Goal: Find specific page/section: Find specific page/section

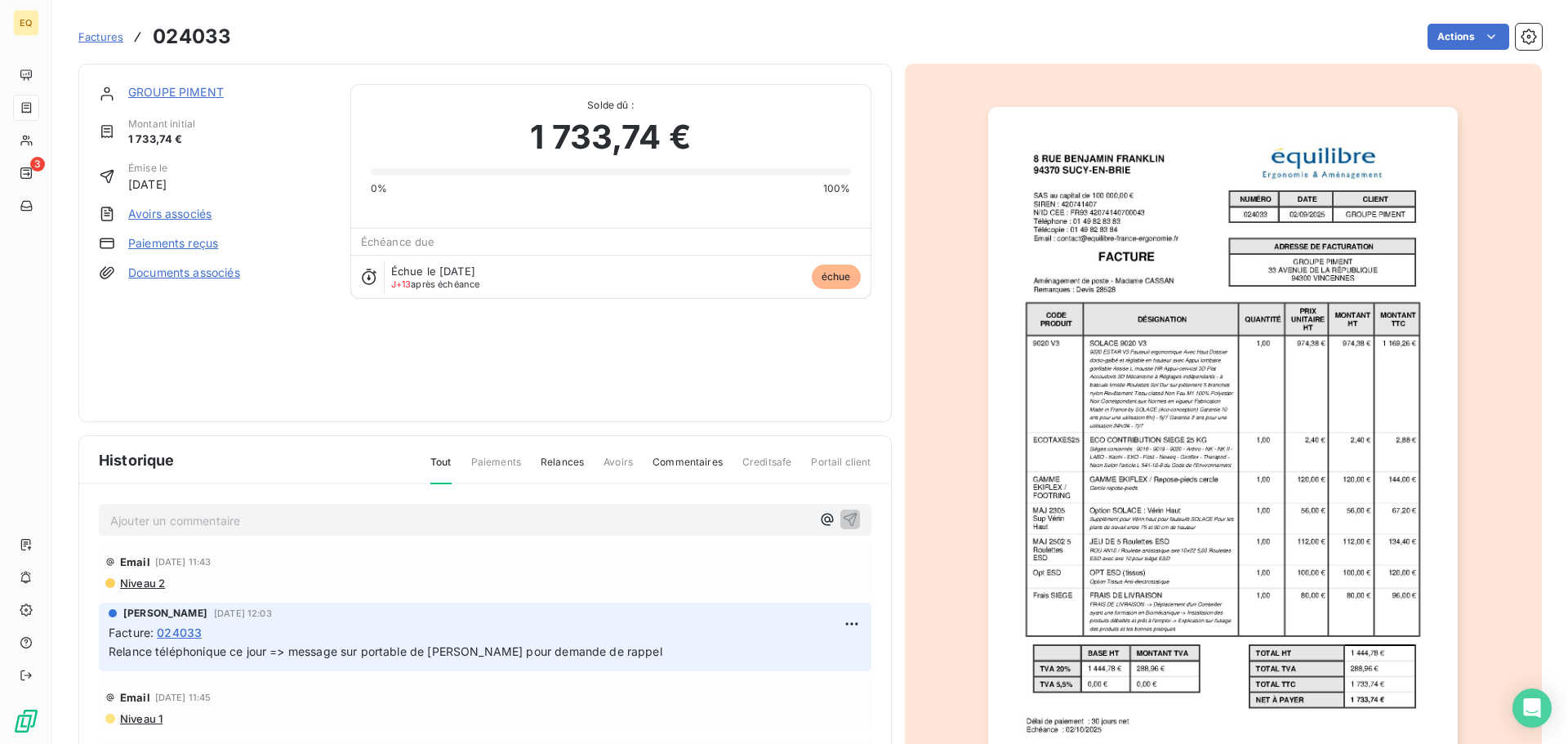
click at [174, 274] on link "Documents associés" at bounding box center [184, 273] width 112 height 17
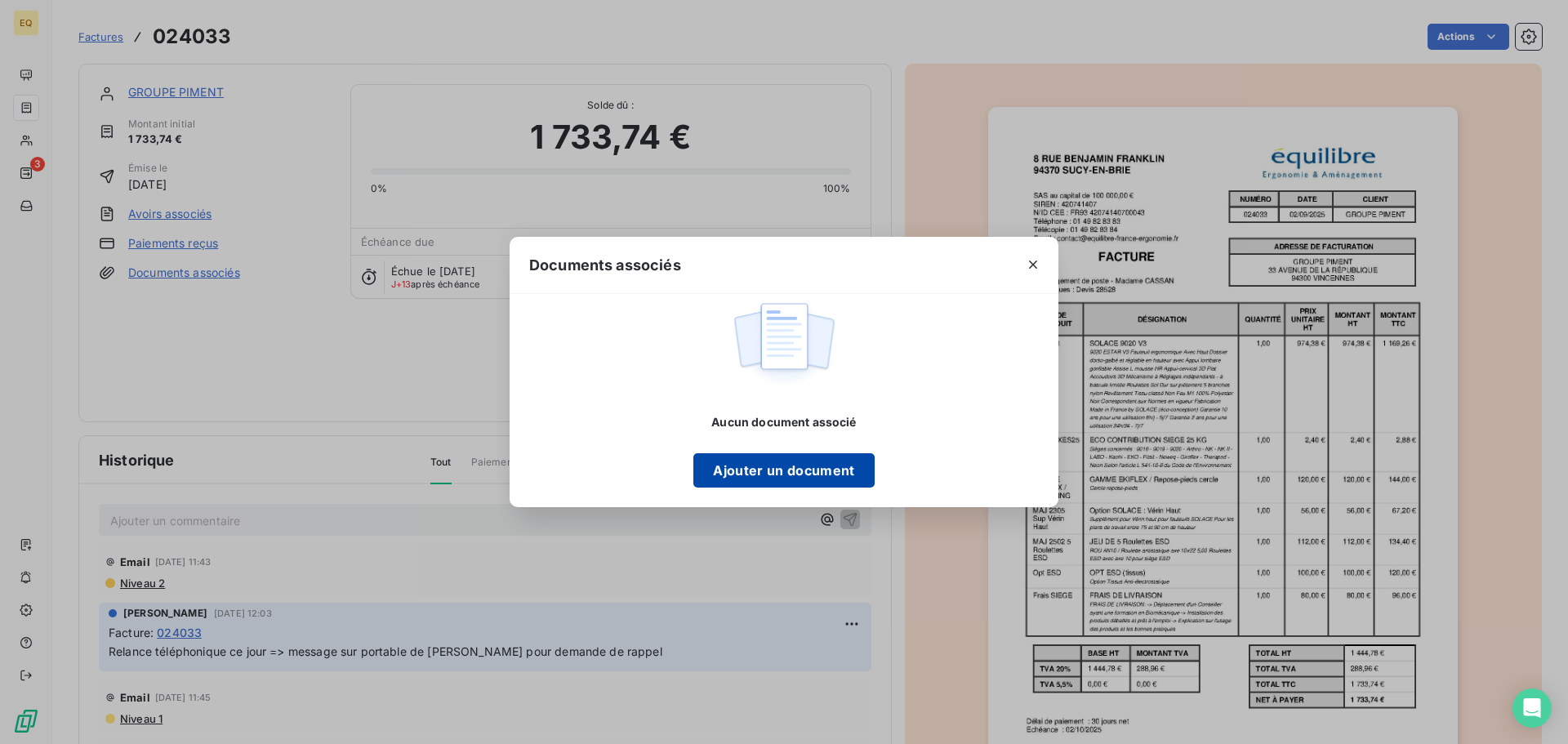
click at [759, 475] on button "Ajouter un document" at bounding box center [784, 470] width 181 height 34
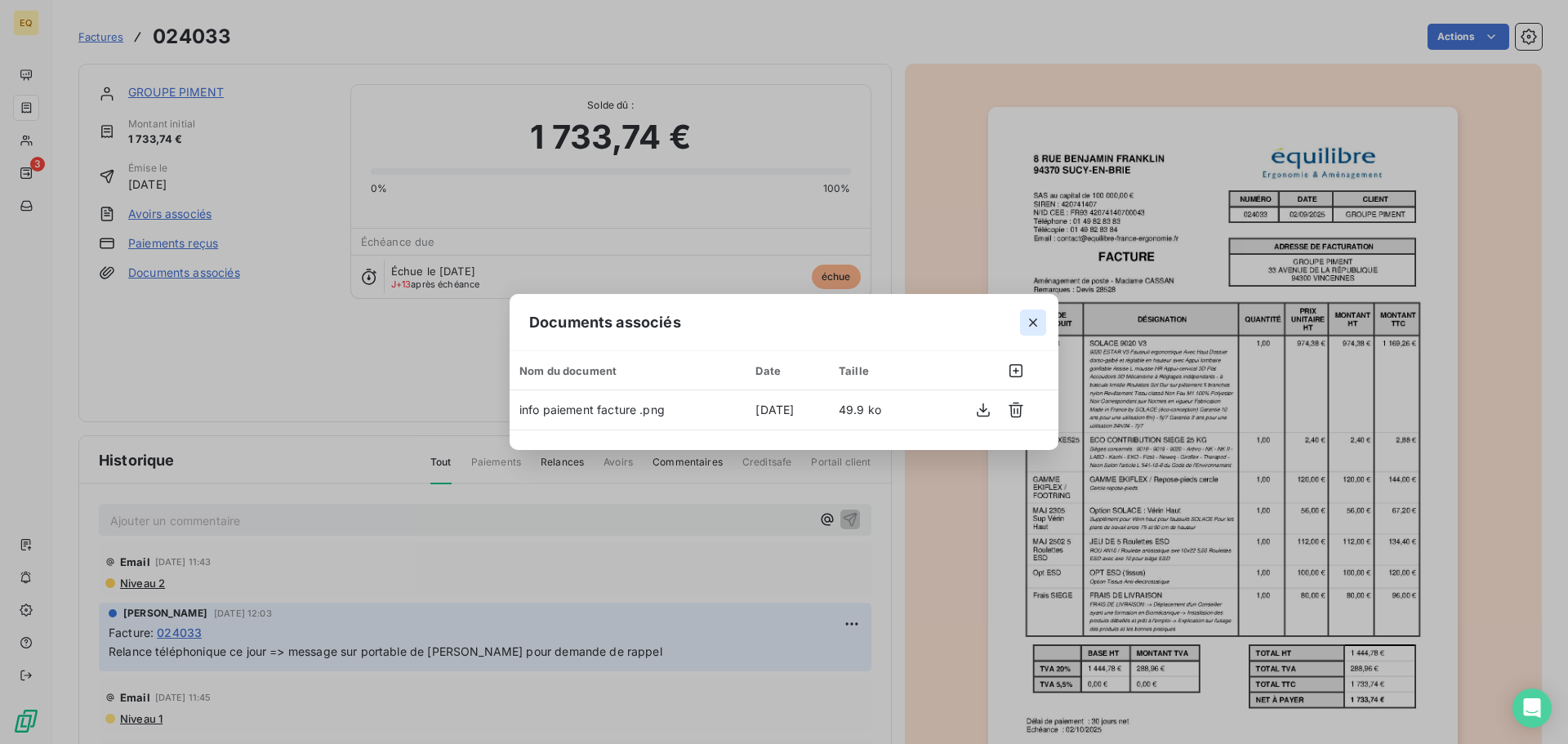
click at [1030, 314] on icon "button" at bounding box center [1033, 323] width 17 height 17
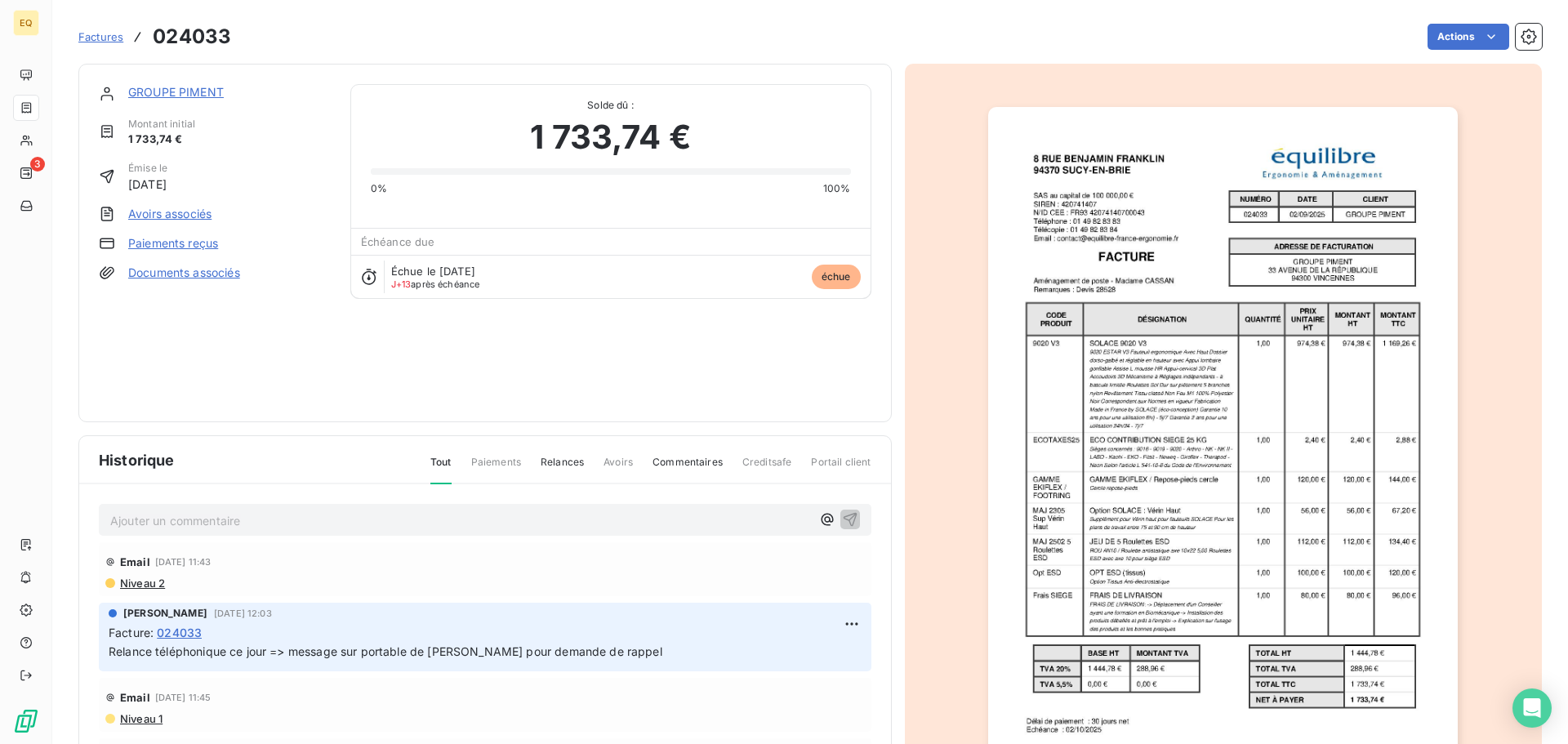
click at [209, 513] on p "Ajouter un commentaire ﻿" at bounding box center [461, 520] width 701 height 20
click at [842, 520] on icon "button" at bounding box center [850, 519] width 17 height 17
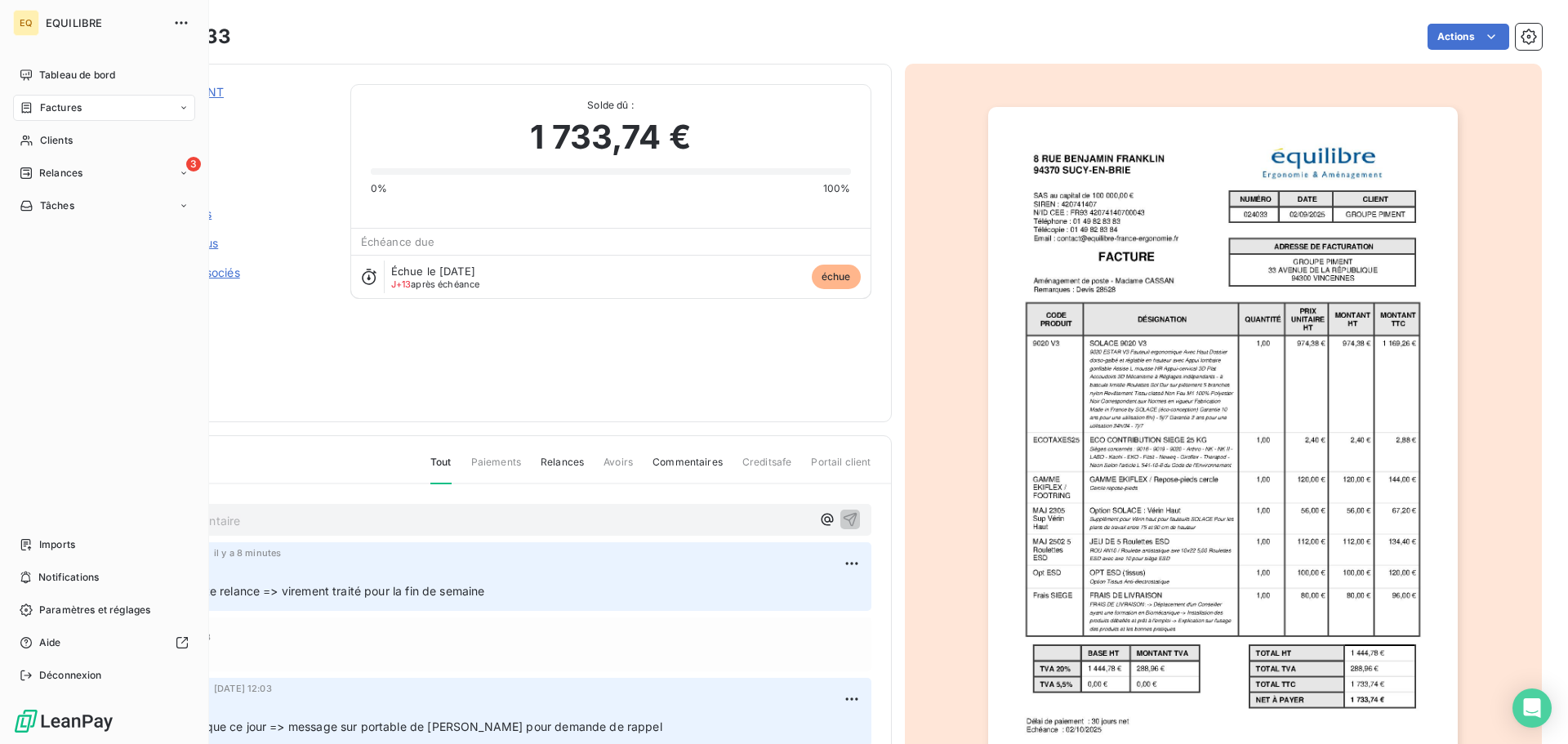
click at [52, 102] on span "Factures" at bounding box center [60, 108] width 42 height 15
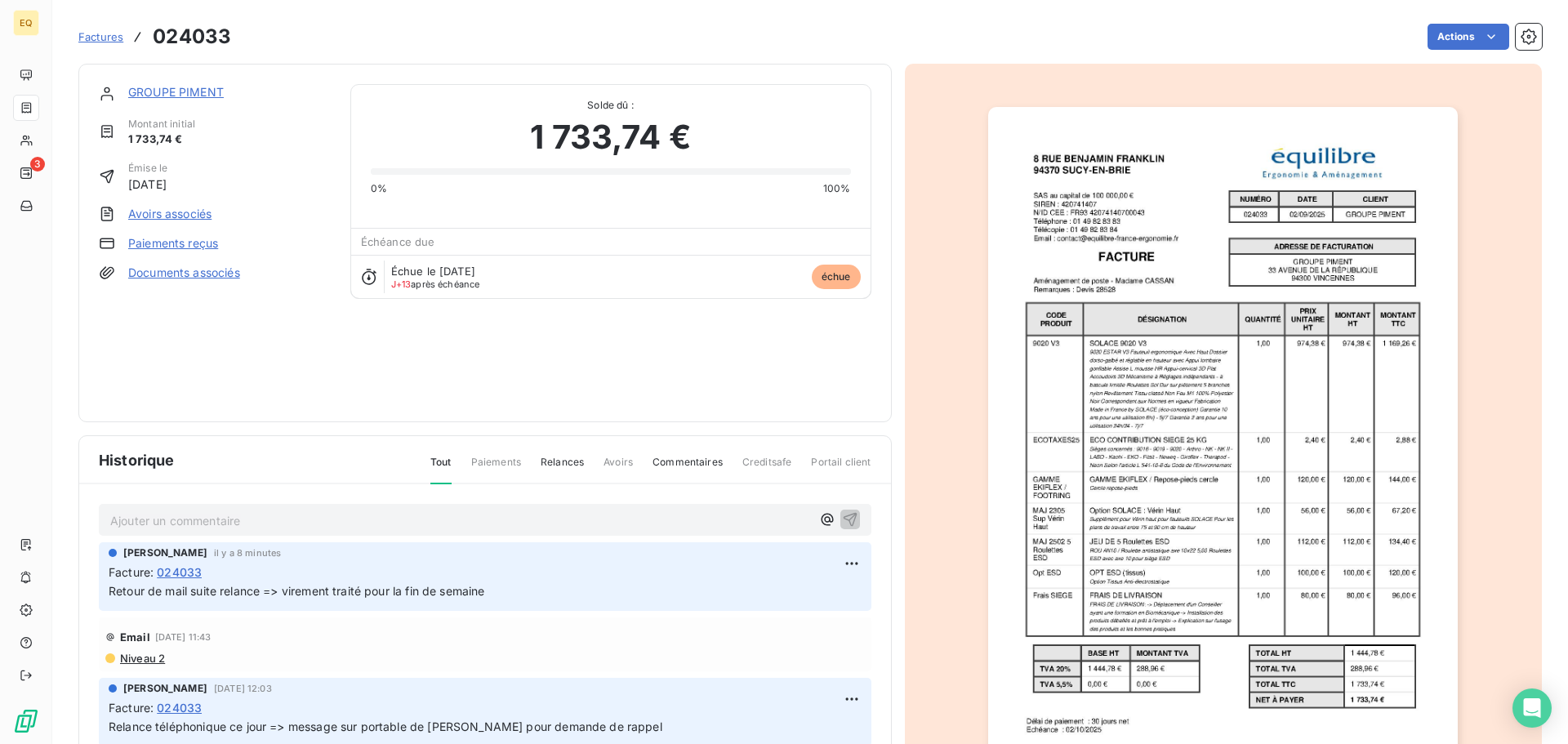
click at [96, 36] on span "Factures" at bounding box center [101, 37] width 45 height 13
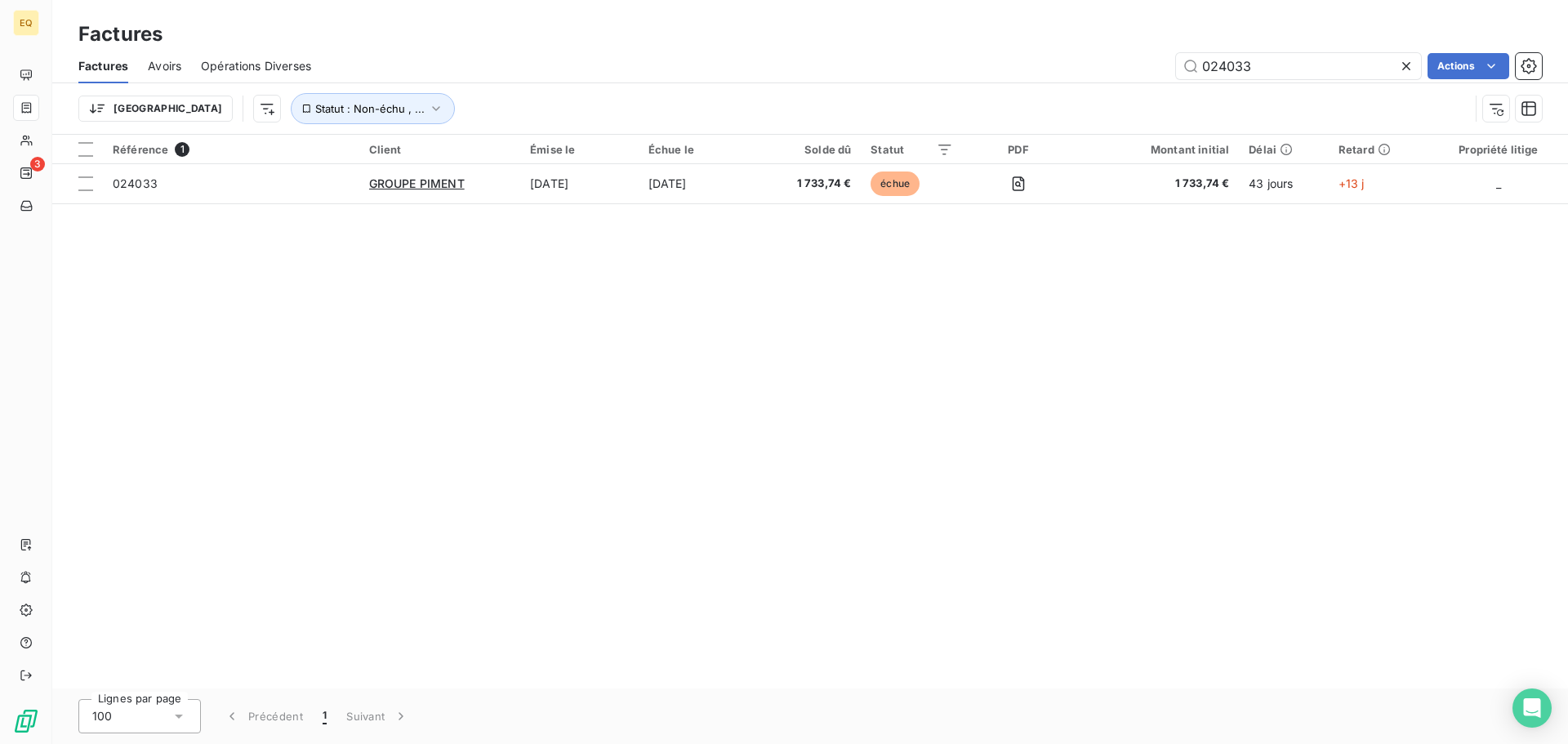
drag, startPoint x: 1194, startPoint y: 54, endPoint x: 1101, endPoint y: 48, distance: 93.2
click at [1102, 45] on div "Factures Factures Avoirs Opérations Diverses 024033 Actions Trier Statut : Non-…" at bounding box center [809, 67] width 1516 height 135
type input "023804"
